Goal: Information Seeking & Learning: Check status

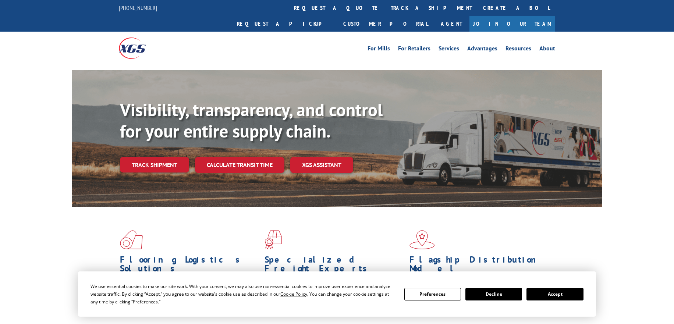
click at [162, 157] on link "Track shipment" at bounding box center [154, 164] width 69 height 15
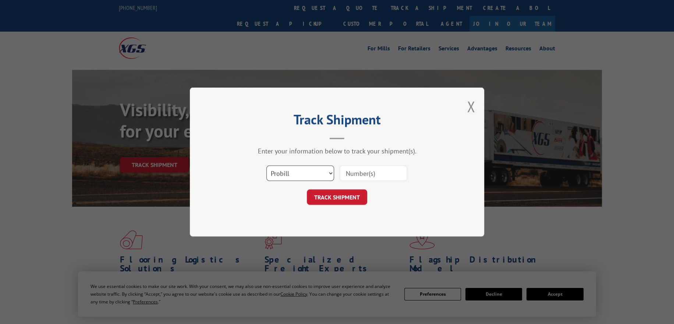
drag, startPoint x: 302, startPoint y: 172, endPoint x: 301, endPoint y: 179, distance: 7.5
click at [302, 172] on select "Select category... Probill BOL PO" at bounding box center [300, 173] width 68 height 15
select select "po"
click at [266, 166] on select "Select category... Probill BOL PO" at bounding box center [300, 173] width 68 height 15
click at [368, 163] on div "Select category... Probill BOL PO" at bounding box center [337, 173] width 221 height 24
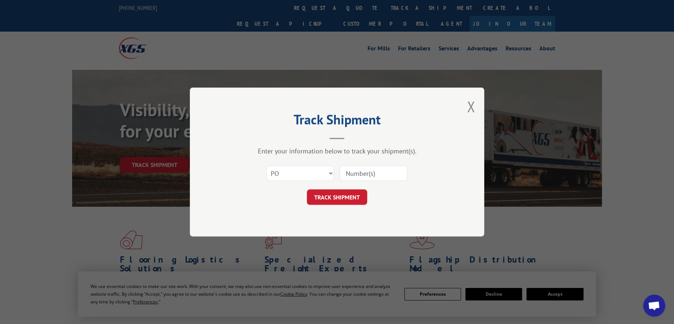
drag, startPoint x: 358, startPoint y: 173, endPoint x: 350, endPoint y: 180, distance: 10.2
click at [358, 173] on input at bounding box center [374, 173] width 68 height 15
paste input "295973176"
type input "295973176"
click at [334, 195] on button "TRACK SHIPMENT" at bounding box center [337, 196] width 60 height 15
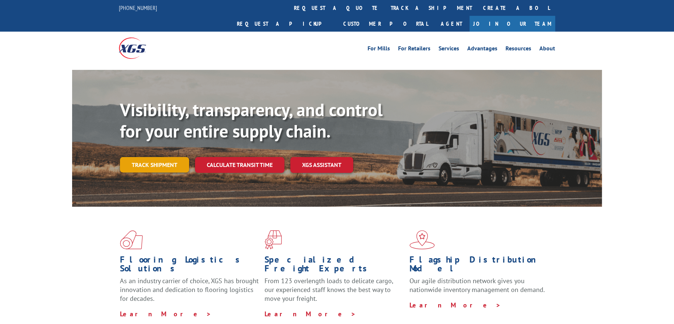
click at [160, 157] on link "Track shipment" at bounding box center [154, 164] width 69 height 15
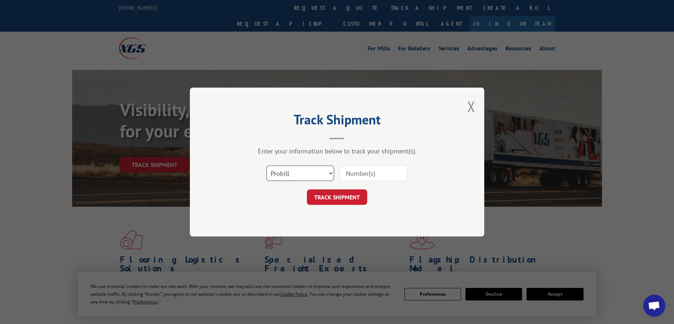
click at [304, 175] on select "Select category... Probill BOL PO" at bounding box center [300, 173] width 68 height 15
select select "po"
click at [266, 166] on select "Select category... Probill BOL PO" at bounding box center [300, 173] width 68 height 15
click at [360, 180] on input at bounding box center [374, 173] width 68 height 15
paste input "295979318"
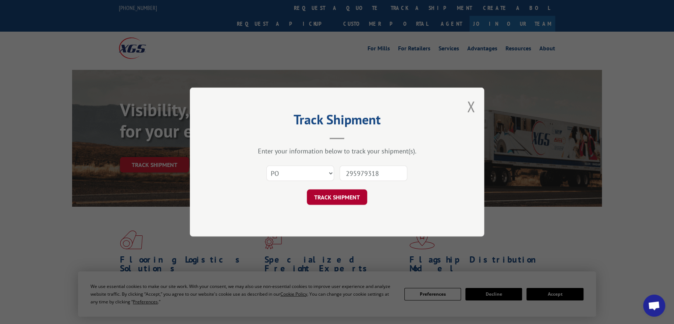
type input "295979318"
click at [340, 195] on button "TRACK SHIPMENT" at bounding box center [337, 196] width 60 height 15
